Goal: Transaction & Acquisition: Purchase product/service

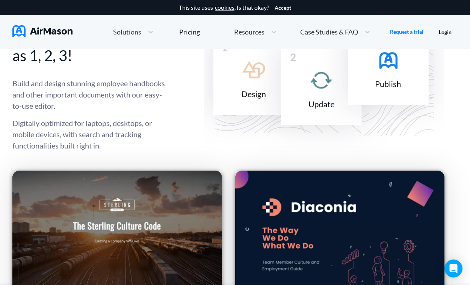
scroll to position [1009, 0]
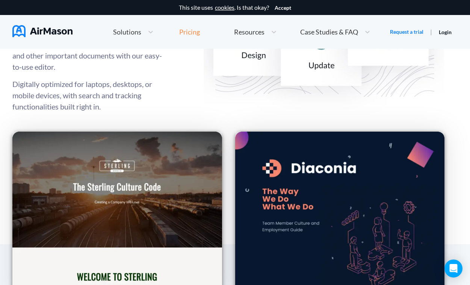
click at [189, 31] on div "Pricing" at bounding box center [189, 32] width 21 height 7
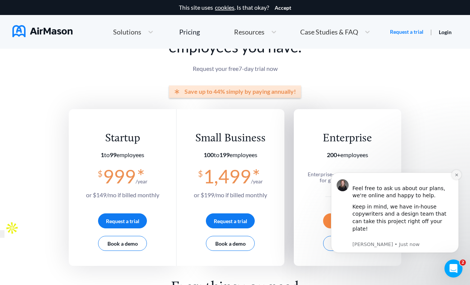
click at [458, 177] on icon "Dismiss notification" at bounding box center [456, 175] width 4 height 4
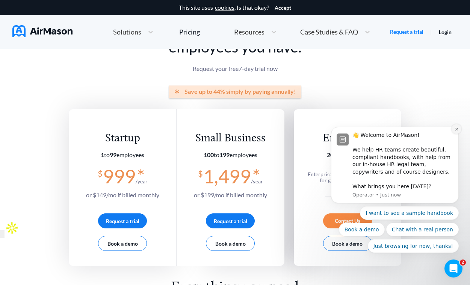
click at [457, 129] on icon "Dismiss notification" at bounding box center [456, 129] width 3 height 3
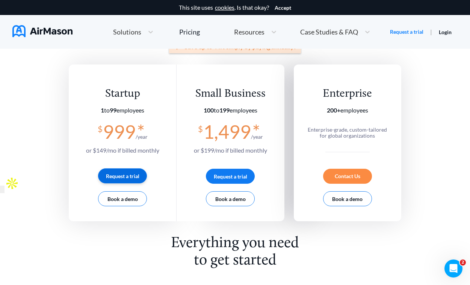
scroll to position [62, 0]
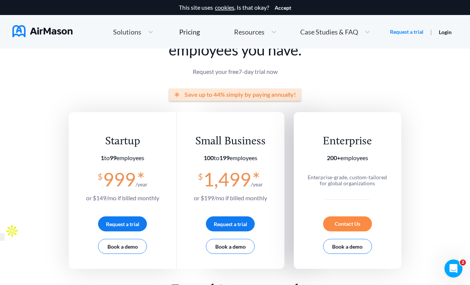
drag, startPoint x: 102, startPoint y: 137, endPoint x: 164, endPoint y: 197, distance: 85.5
click at [164, 197] on div "Startup 1 to 99 employees $ 999 * /year or $ 149 /mo if billed monthly Request …" at bounding box center [123, 190] width 108 height 157
copy div "Startup 1 to 99 employees $ 999 * /year or $ 149 /mo if billed monthly"
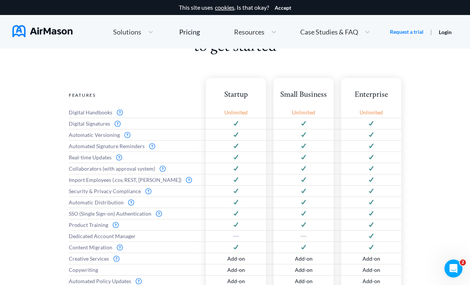
scroll to position [324, 0]
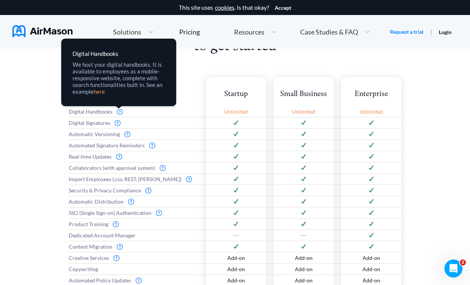
click at [106, 95] on div "Digital Handbooks We host your digital handbooks. It is available to employees …" at bounding box center [118, 73] width 115 height 68
click at [0, 0] on link "here" at bounding box center [0, 0] width 0 height 0
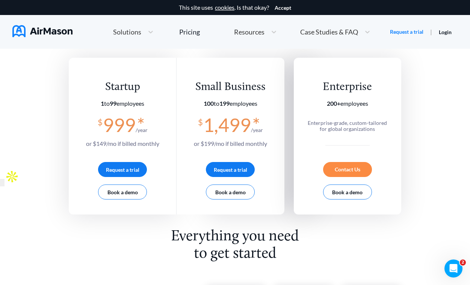
scroll to position [274, 0]
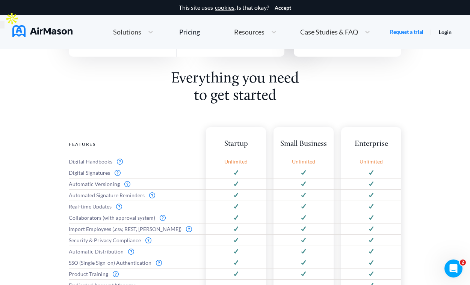
click at [96, 162] on span "Digital Handbooks" at bounding box center [91, 162] width 44 height 6
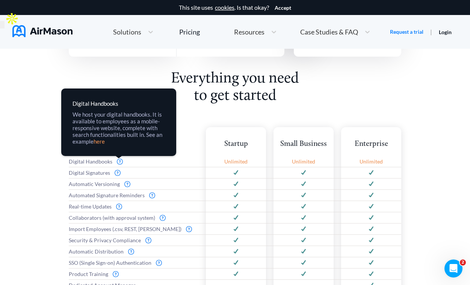
click at [119, 162] on img at bounding box center [120, 162] width 6 height 6
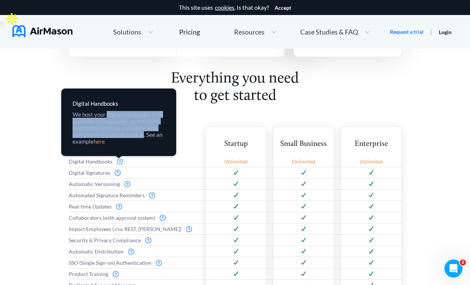
drag, startPoint x: 107, startPoint y: 115, endPoint x: 142, endPoint y: 131, distance: 39.1
click at [142, 132] on div "We host your digital handbooks. It is available to employees as a mobile-respon…" at bounding box center [118, 128] width 92 height 34
copy div "digital handbooks. It is available to employees as a mobile-responsive website,…"
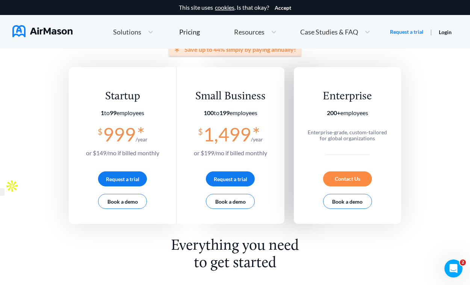
scroll to position [103, 0]
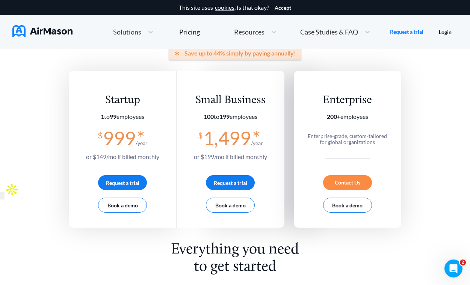
drag, startPoint x: 191, startPoint y: 95, endPoint x: 262, endPoint y: 141, distance: 84.9
click at [269, 156] on div "Small Business 100 to 199 employees $ 1,499 * /year or $ 199 /mo if billed mont…" at bounding box center [229, 149] width 107 height 157
copy div "Small Business 100 to 199 employees $ 1,499 * /year or $ 199 /mo if billed mont…"
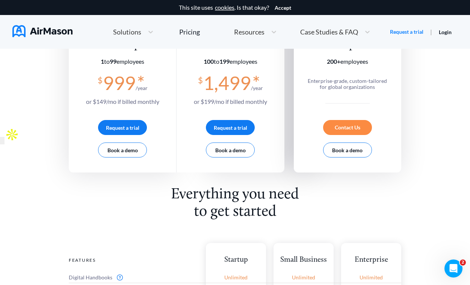
scroll to position [0, 0]
